Goal: Check status

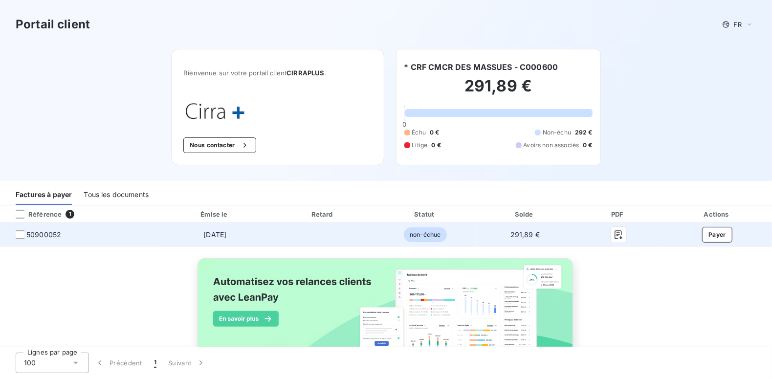
click at [54, 231] on span "50900052" at bounding box center [43, 235] width 35 height 10
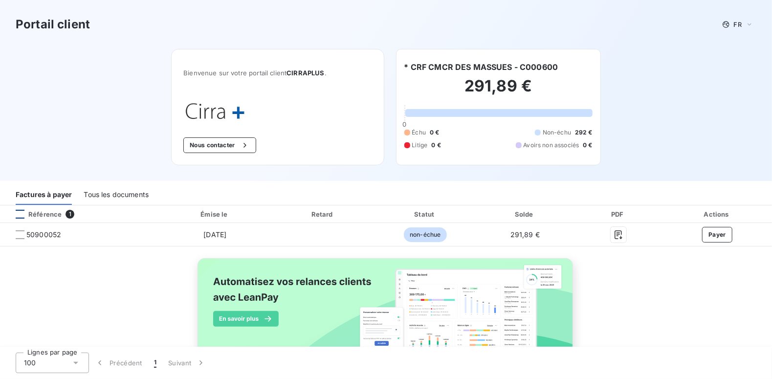
click at [22, 214] on div at bounding box center [20, 214] width 9 height 9
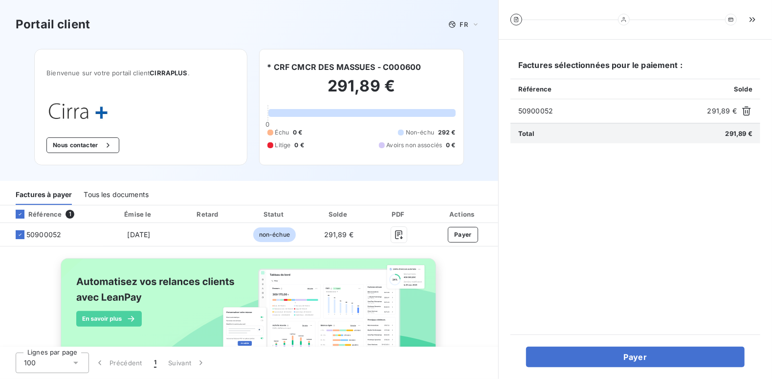
click at [142, 105] on div "Bienvenue sur votre portail client CIRRAPLUS . Nous contacter" at bounding box center [140, 107] width 213 height 116
click at [71, 212] on span "1" at bounding box center [70, 214] width 9 height 9
drag, startPoint x: 51, startPoint y: 212, endPoint x: 44, endPoint y: 214, distance: 7.5
click at [50, 213] on div "Référence" at bounding box center [35, 214] width 54 height 9
click at [12, 213] on div "Référence" at bounding box center [35, 214] width 54 height 9
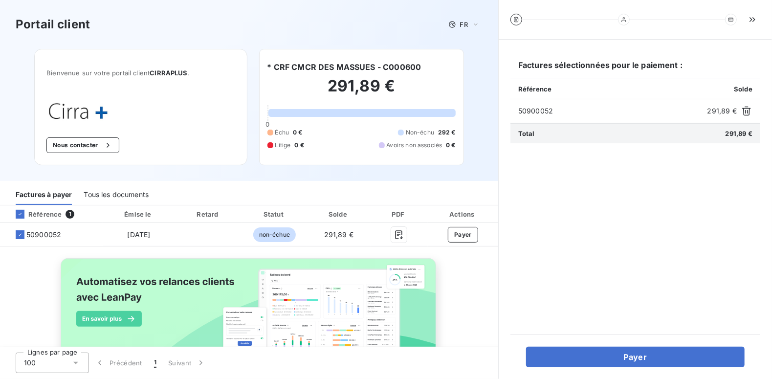
click at [112, 193] on div "Tous les documents" at bounding box center [116, 194] width 65 height 21
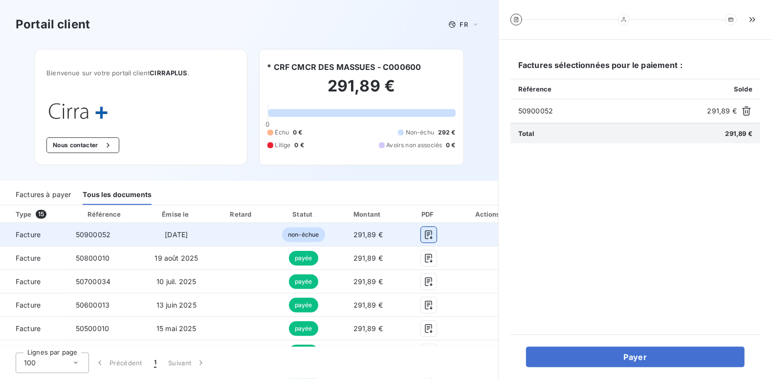
click at [424, 233] on icon "button" at bounding box center [429, 235] width 10 height 10
